Goal: Information Seeking & Learning: Find specific fact

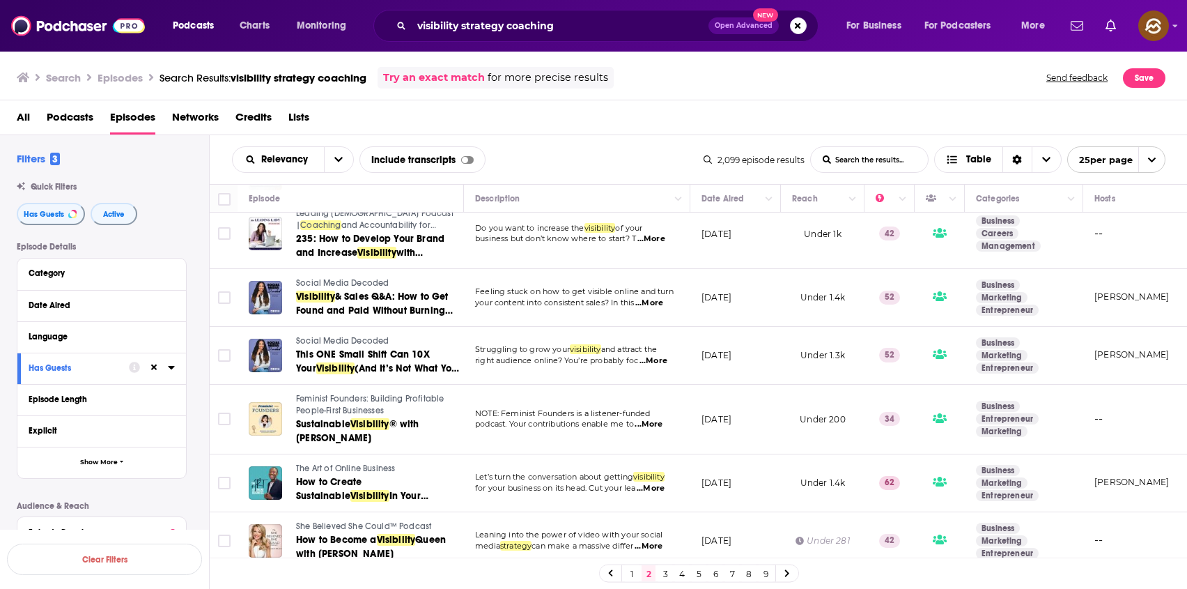
scroll to position [1278, 0]
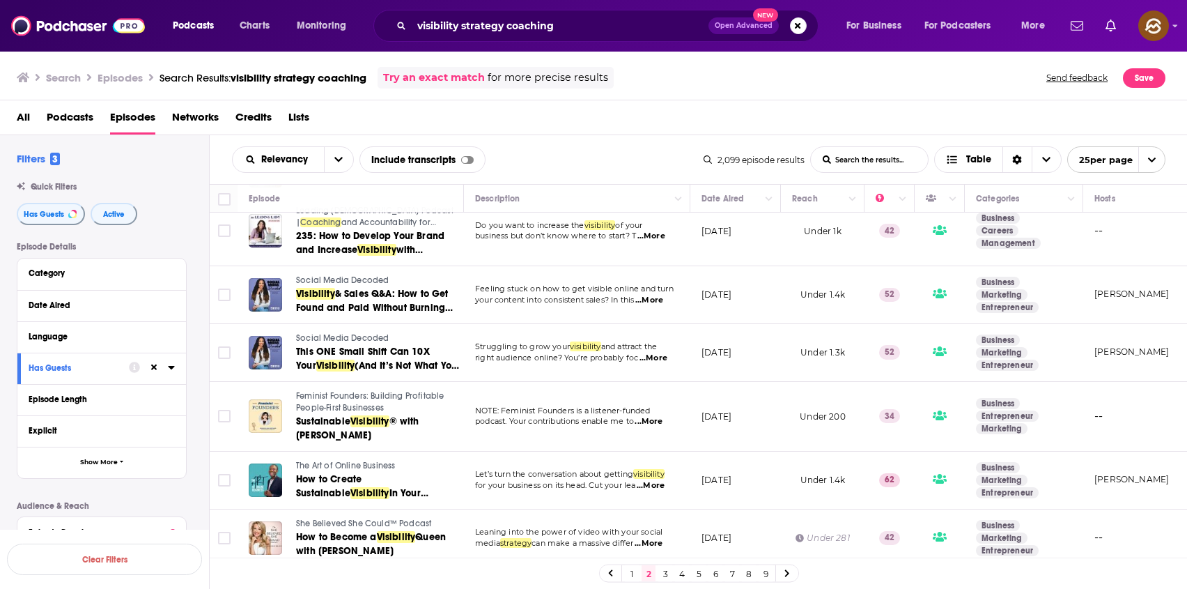
click at [659, 572] on link "3" at bounding box center [665, 573] width 14 height 17
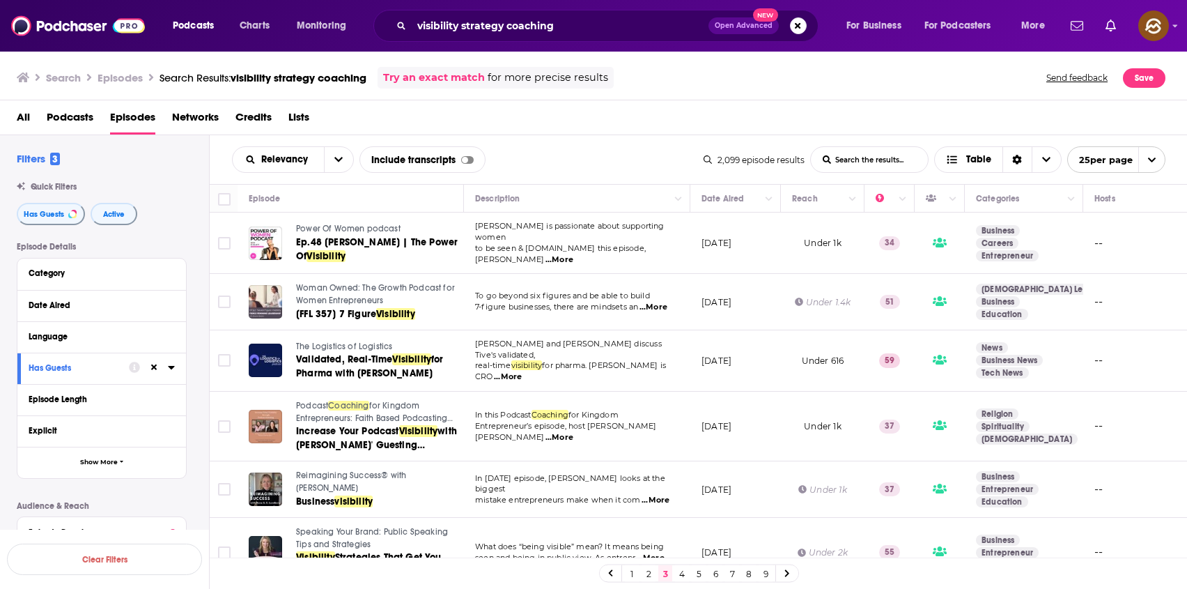
click at [339, 226] on span "Power Of Women podcast" at bounding box center [348, 229] width 104 height 10
click at [334, 241] on span "Ep.48 Karen Eck | The Power Of" at bounding box center [377, 249] width 162 height 26
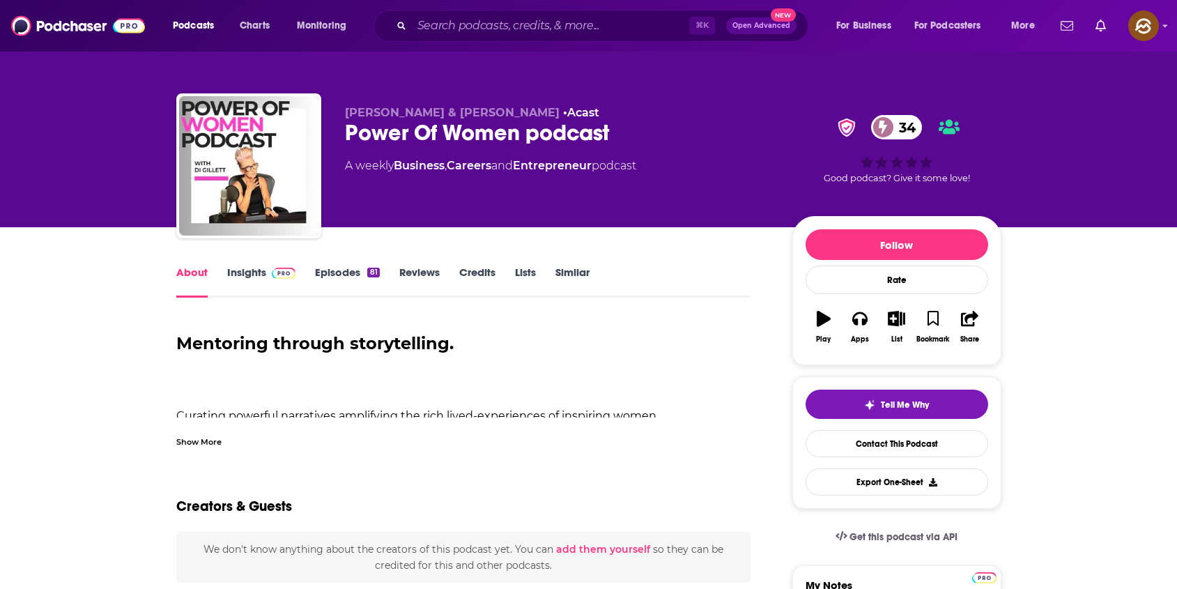
click at [364, 138] on div "Power Of Women podcast 34" at bounding box center [557, 132] width 425 height 27
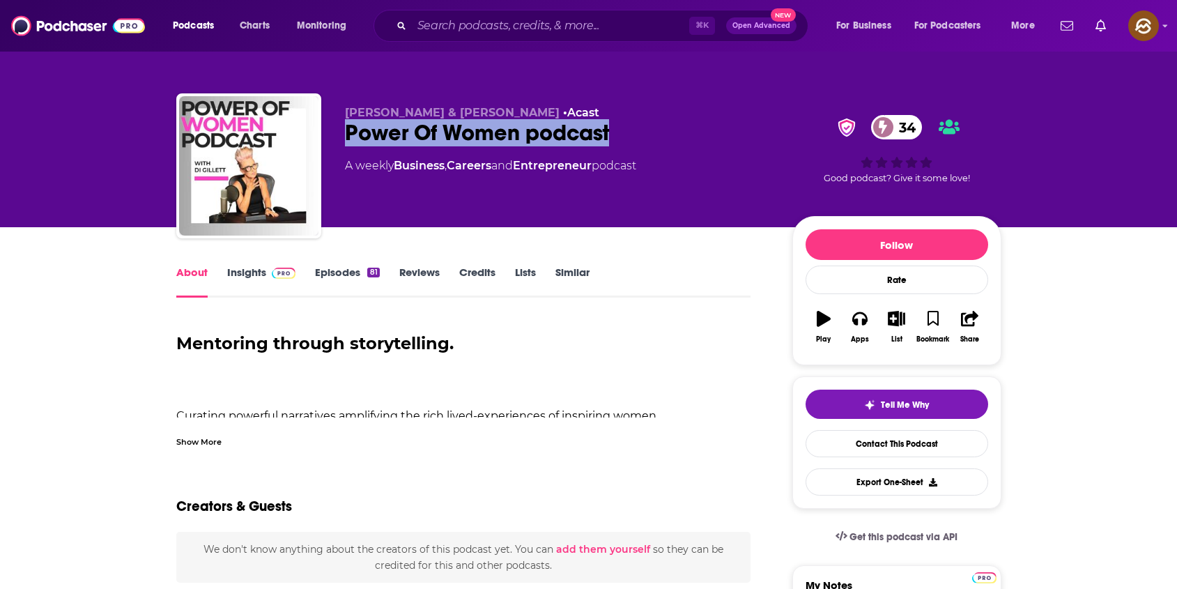
drag, startPoint x: 364, startPoint y: 138, endPoint x: 558, endPoint y: 143, distance: 193.7
copy h1 "Power Of Women podcast"
click at [558, 143] on div "Power Of Women podcast 34" at bounding box center [557, 132] width 425 height 27
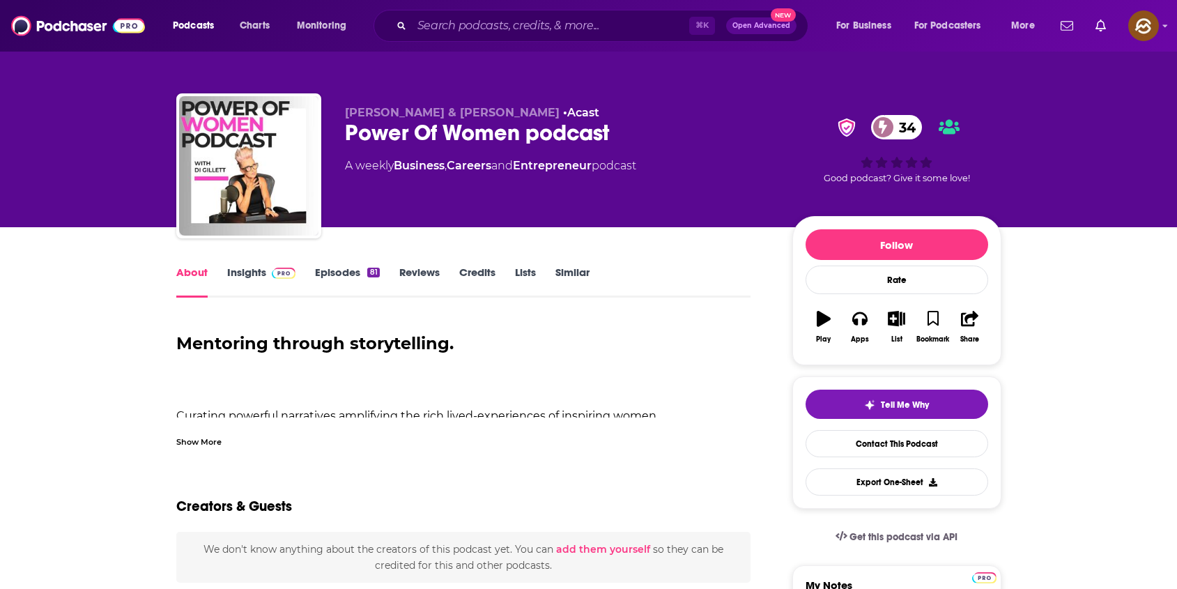
click at [449, 109] on span "[PERSON_NAME] & [PERSON_NAME]" at bounding box center [452, 112] width 215 height 13
click at [193, 444] on div "Show More" at bounding box center [198, 440] width 45 height 13
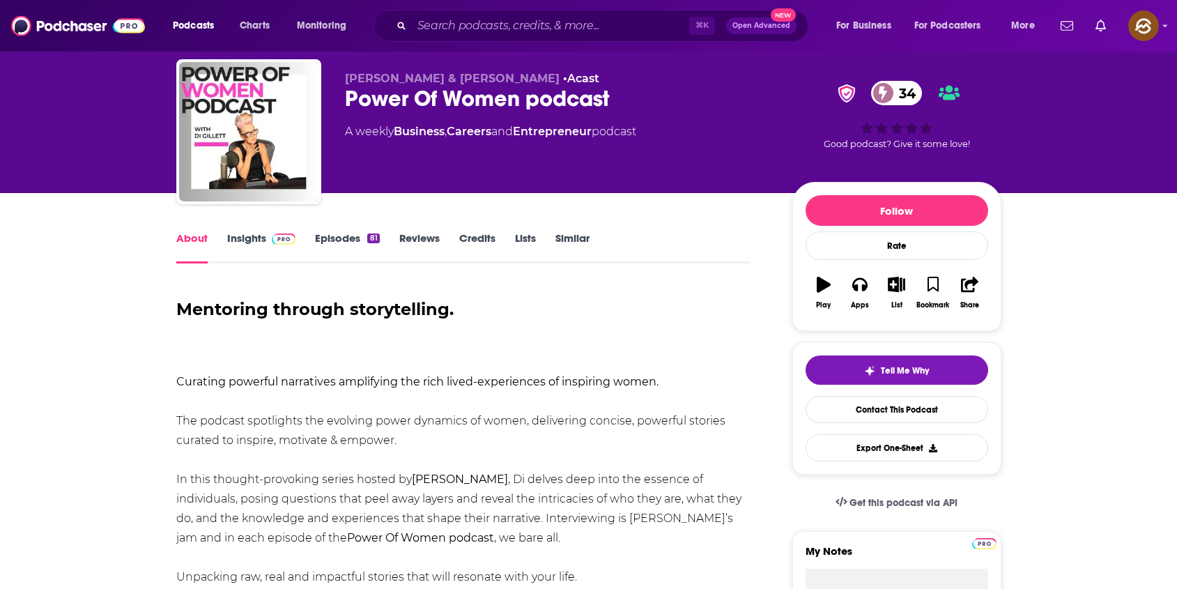
scroll to position [173, 0]
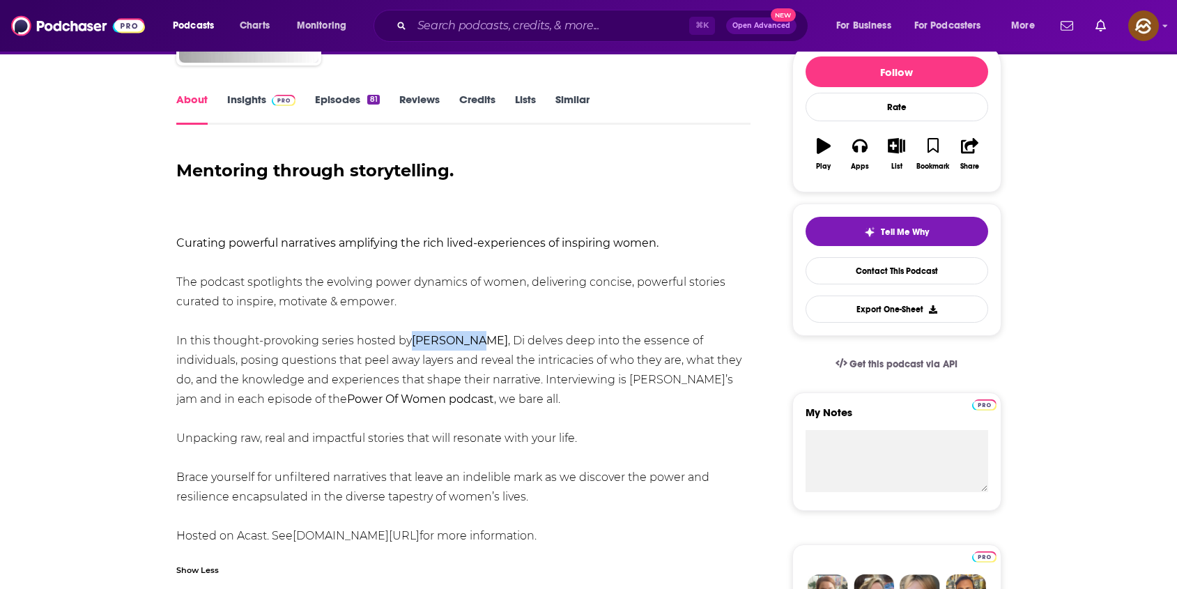
drag, startPoint x: 412, startPoint y: 341, endPoint x: 460, endPoint y: 345, distance: 48.9
copy strong "[PERSON_NAME]"
click at [460, 345] on div "Mentoring through storytelling. Curating powerful narratives amplifying the ric…" at bounding box center [463, 353] width 575 height 385
click at [863, 149] on icon "button" at bounding box center [859, 146] width 15 height 14
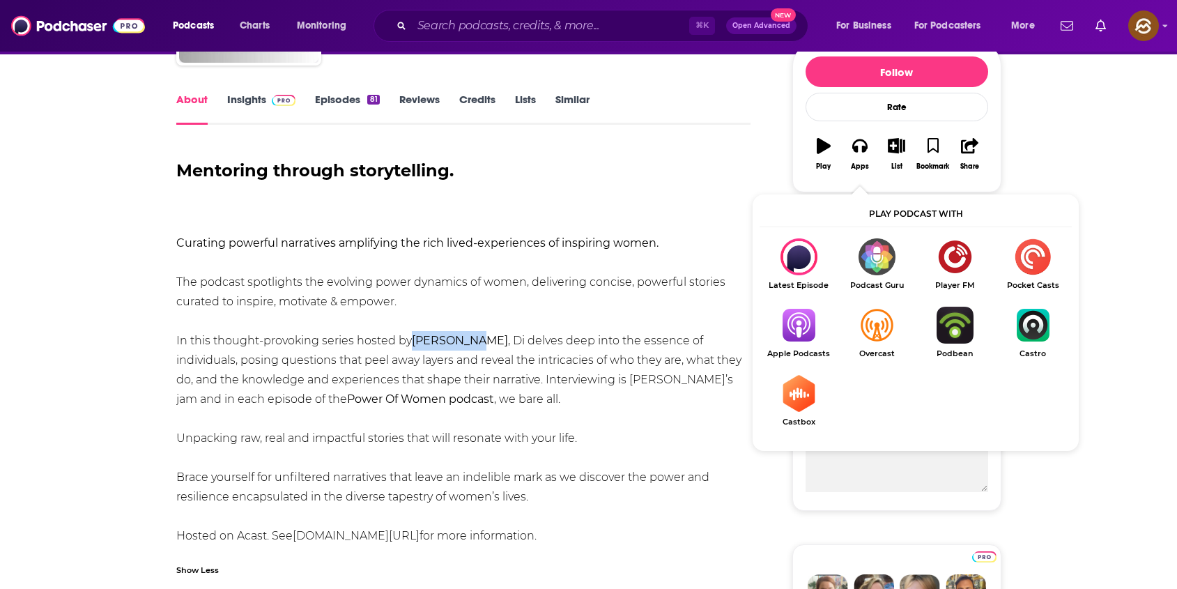
click at [797, 325] on img "Show Listen On dropdown" at bounding box center [798, 325] width 78 height 37
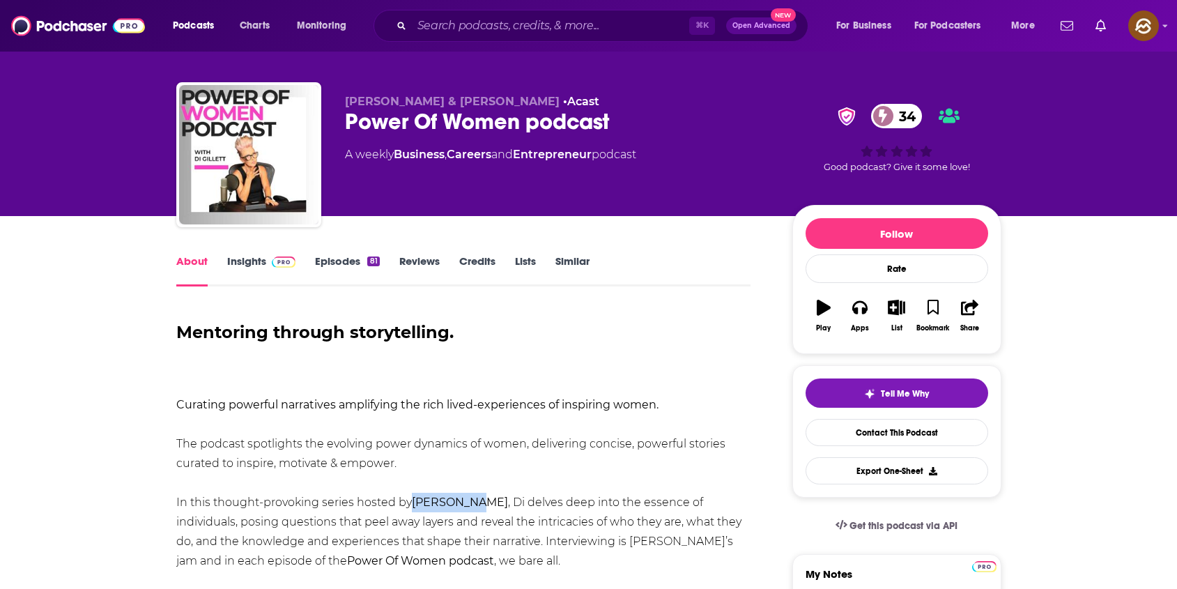
scroll to position [0, 0]
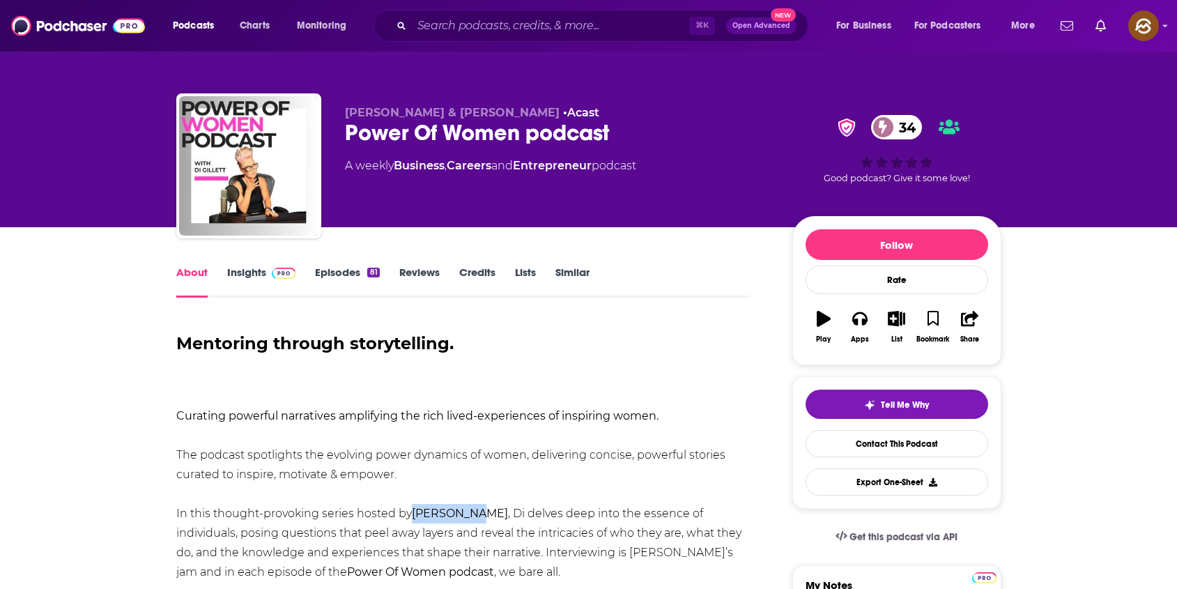
click at [235, 277] on link "Insights" at bounding box center [261, 281] width 69 height 32
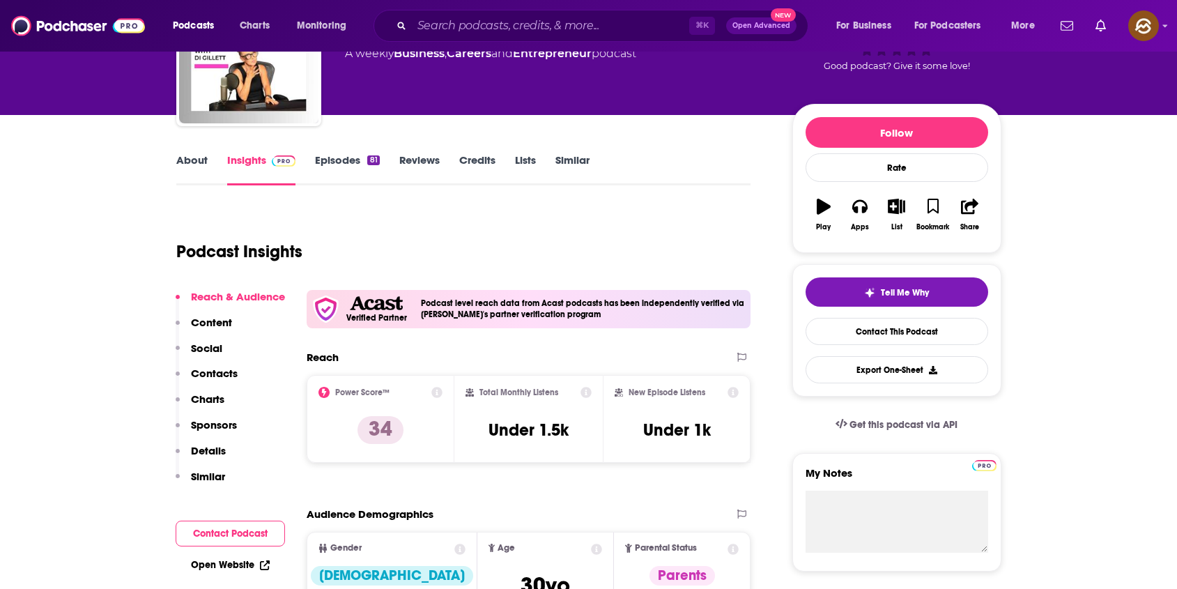
scroll to position [291, 0]
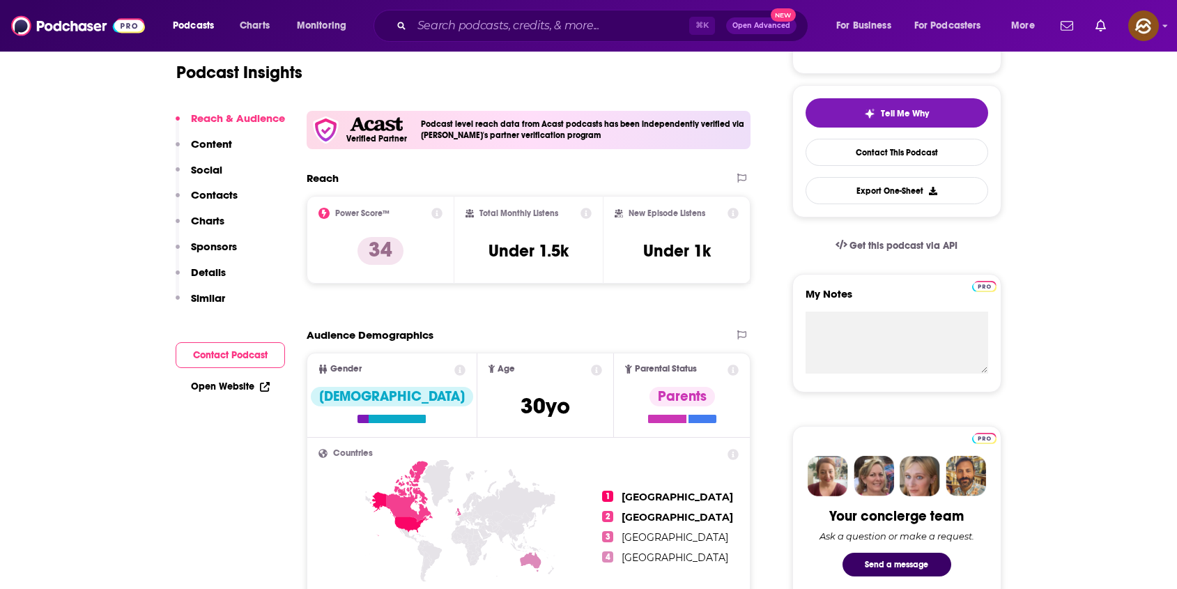
click at [224, 191] on p "Contacts" at bounding box center [214, 194] width 47 height 13
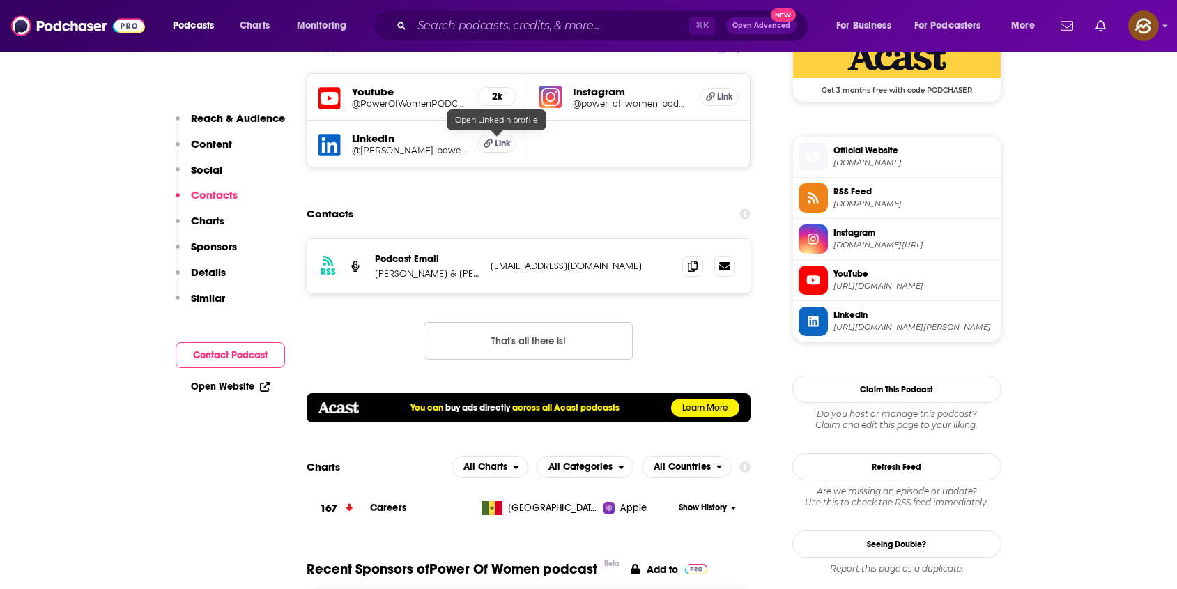
scroll to position [1069, 0]
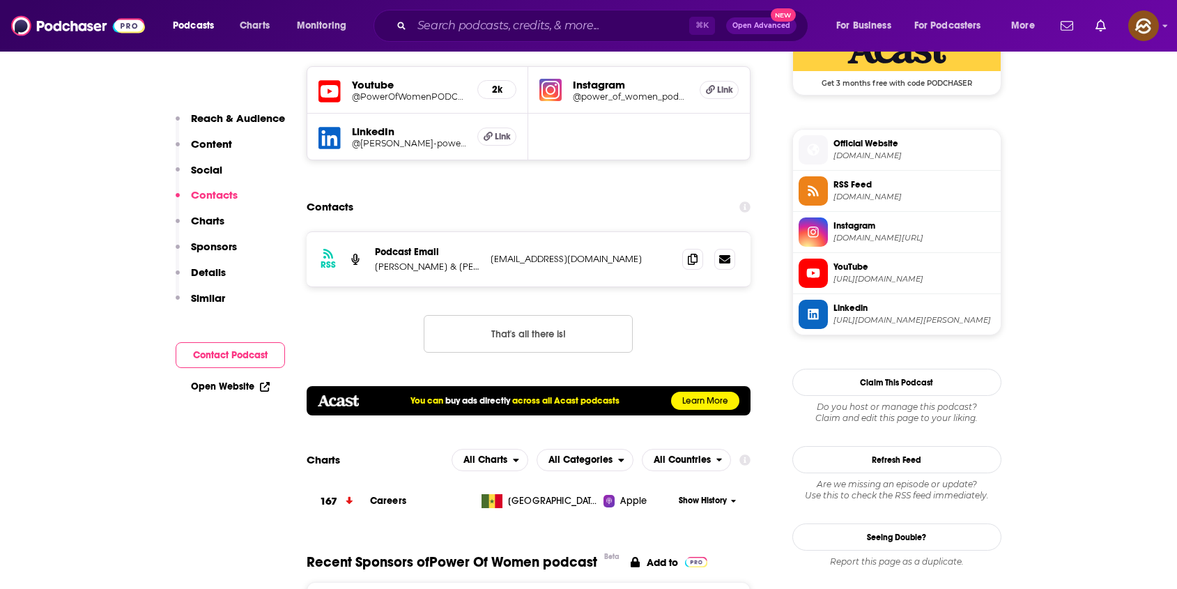
click at [812, 153] on icon at bounding box center [812, 150] width 15 height 13
click at [815, 196] on icon at bounding box center [812, 191] width 15 height 13
click at [818, 282] on span at bounding box center [812, 272] width 29 height 29
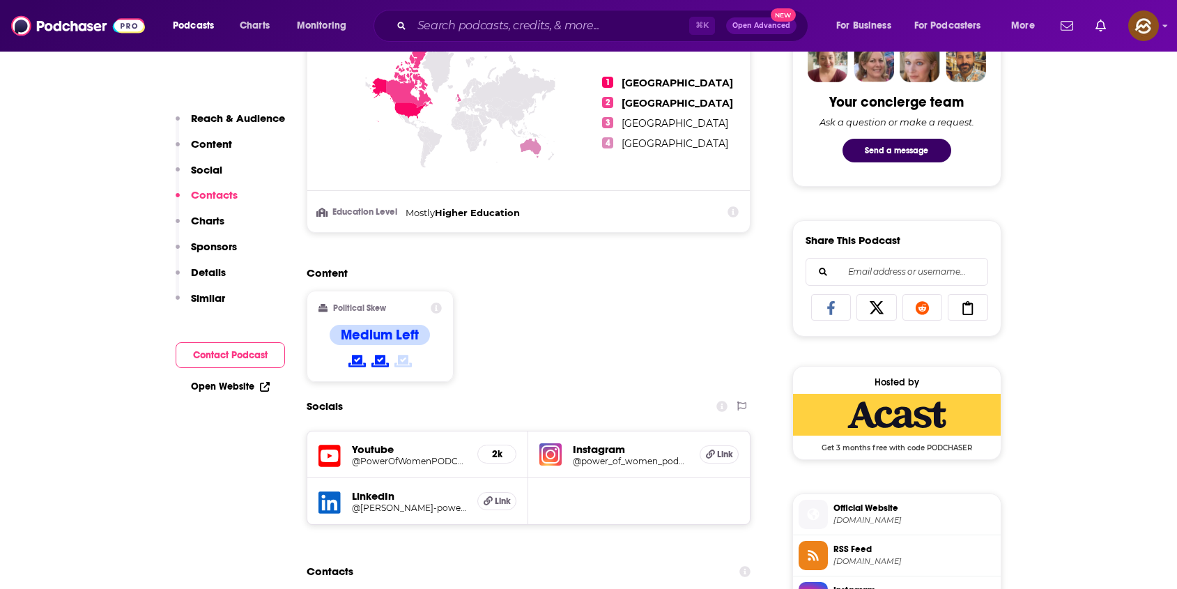
scroll to position [511, 0]
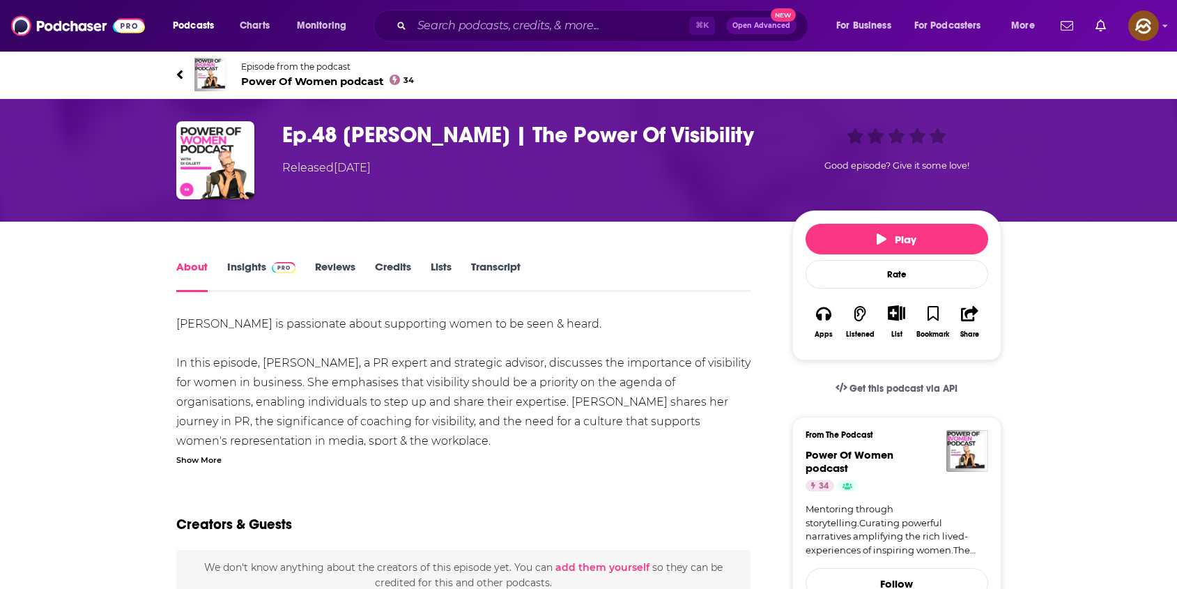
click at [370, 131] on h1 "Ep.48 [PERSON_NAME] | The Power Of Visibility" at bounding box center [526, 134] width 488 height 27
drag, startPoint x: 370, startPoint y: 131, endPoint x: 416, endPoint y: 136, distance: 46.2
copy h1 "[PERSON_NAME]"
click at [416, 136] on h1 "Ep.48 [PERSON_NAME] | The Power Of Visibility" at bounding box center [526, 134] width 488 height 27
click at [392, 123] on h1 "Ep.48 [PERSON_NAME] | The Power Of Visibility" at bounding box center [526, 134] width 488 height 27
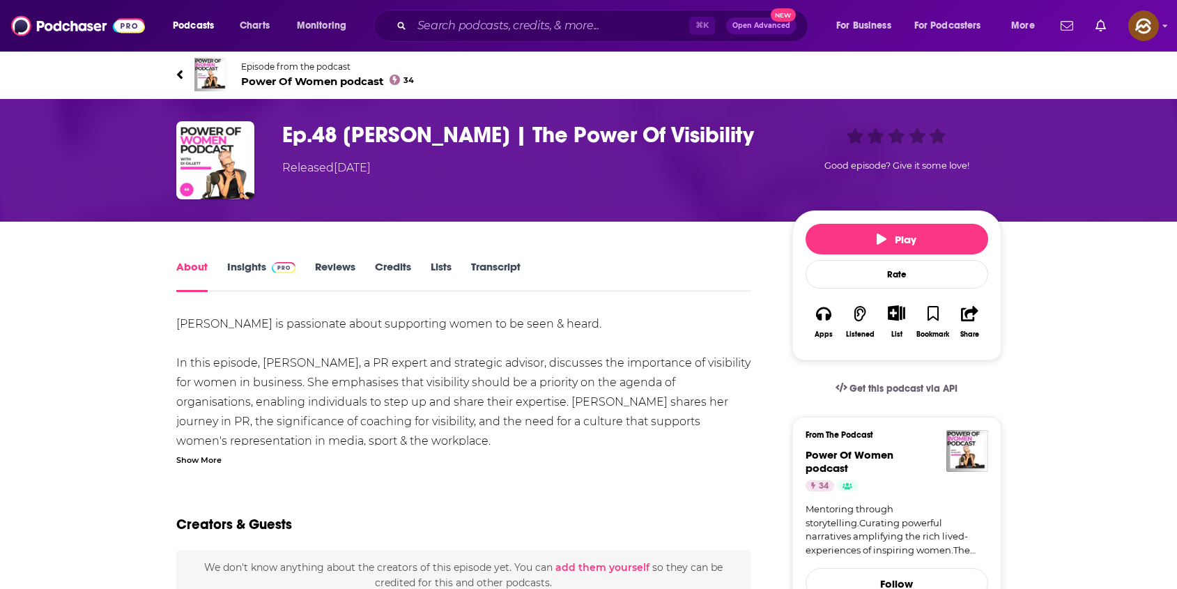
click at [369, 125] on h1 "Ep.48 [PERSON_NAME] | The Power Of Visibility" at bounding box center [526, 134] width 488 height 27
drag, startPoint x: 369, startPoint y: 125, endPoint x: 427, endPoint y: 126, distance: 57.8
copy h1 "Karen Eck"
click at [427, 126] on h1 "Ep.48 Karen Eck | The Power Of Visibility" at bounding box center [526, 134] width 488 height 27
